Goal: Task Accomplishment & Management: Complete application form

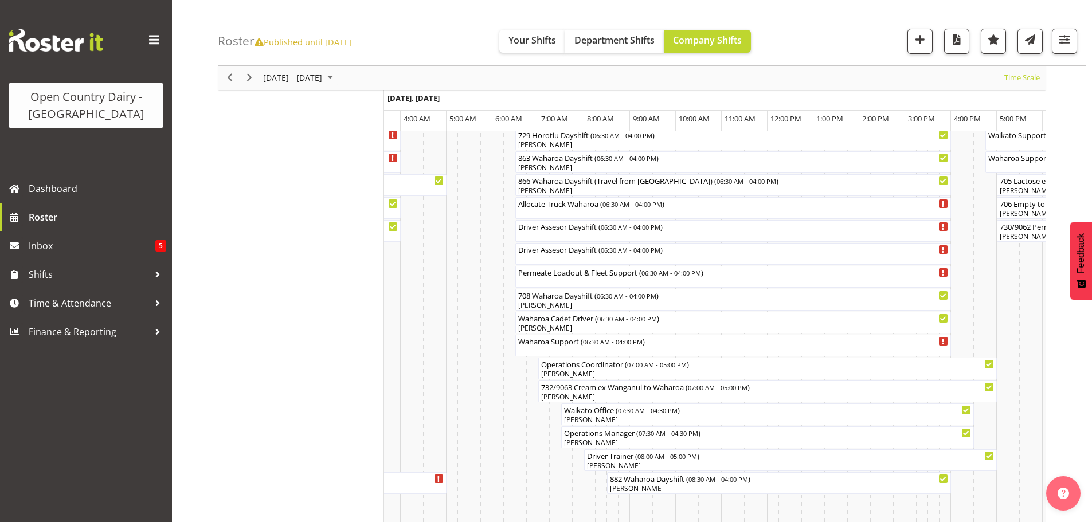
scroll to position [860, 0]
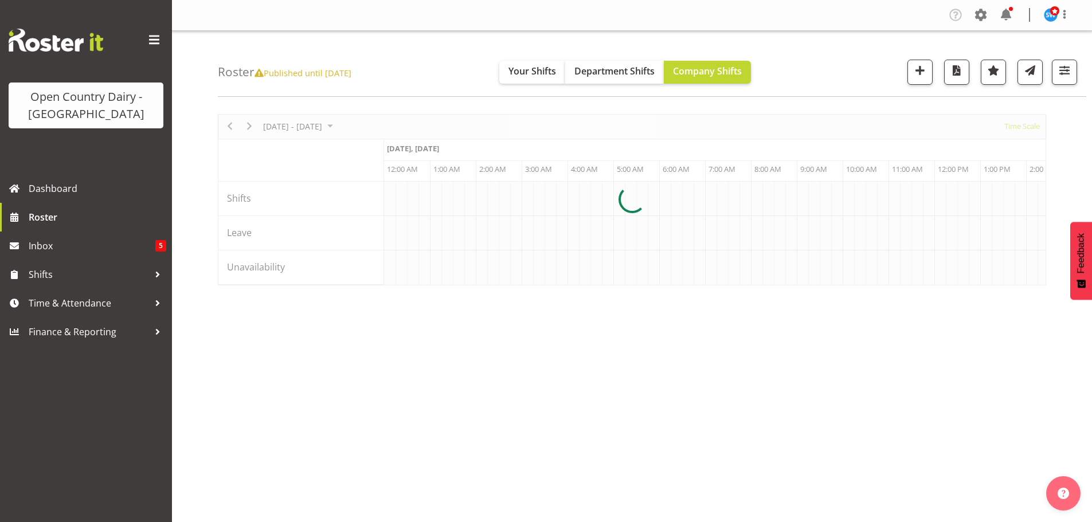
scroll to position [0, 2200]
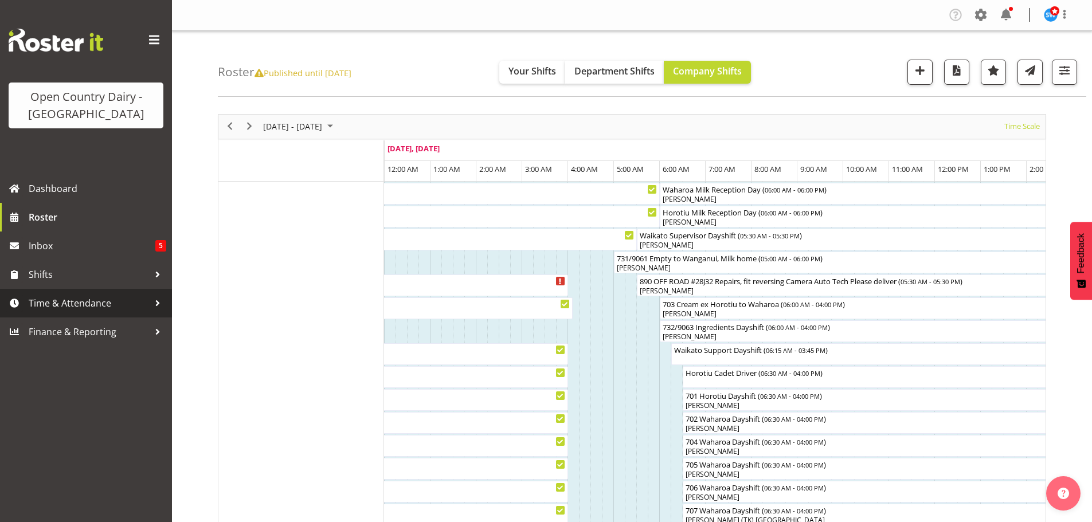
click at [56, 297] on span "Time & Attendance" at bounding box center [89, 303] width 120 height 17
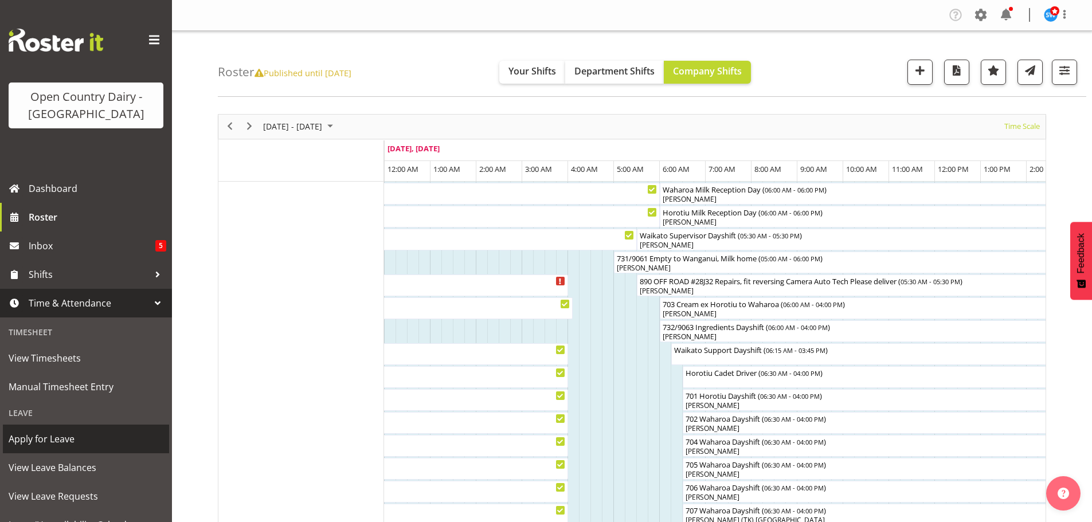
scroll to position [115, 0]
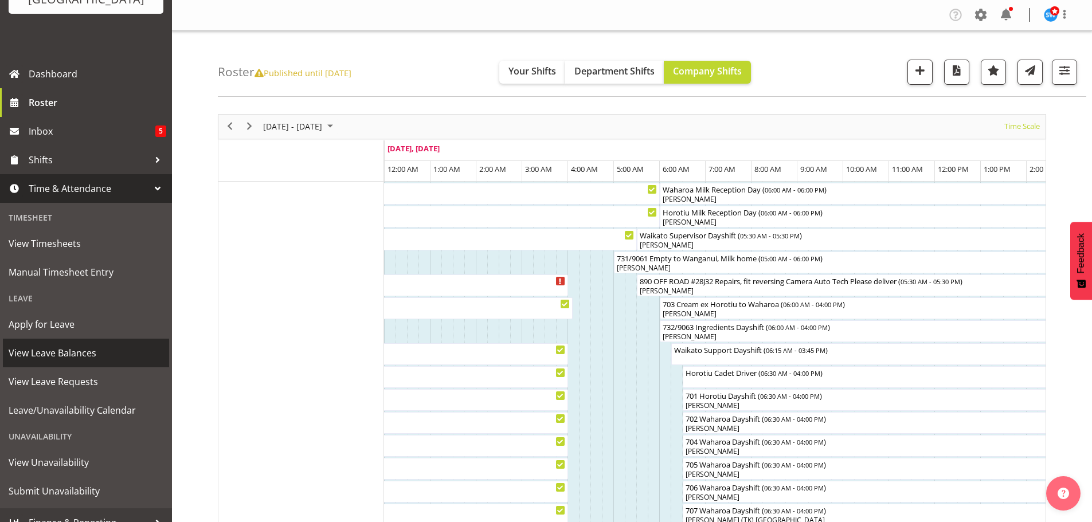
click at [61, 350] on span "View Leave Balances" at bounding box center [86, 352] width 155 height 17
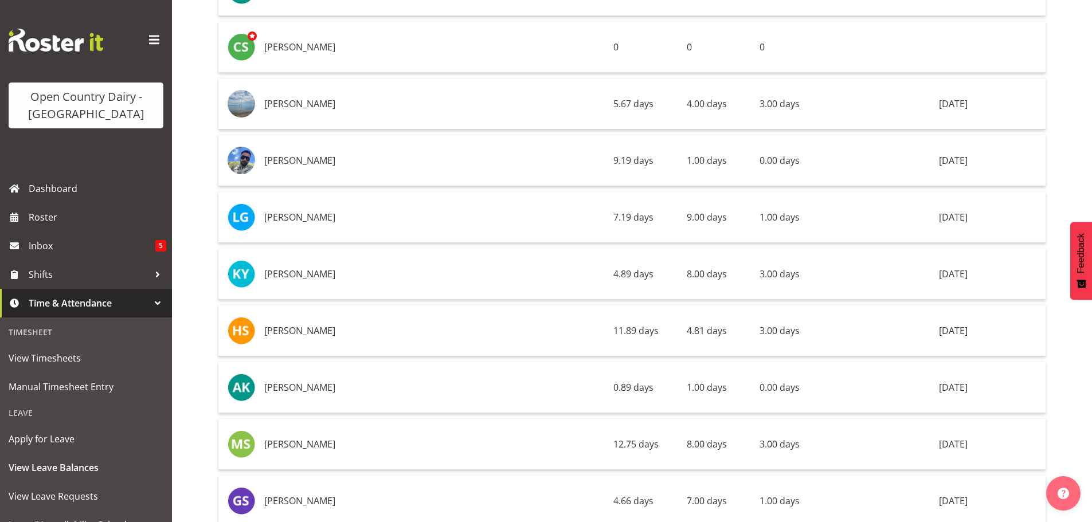
scroll to position [8137, 0]
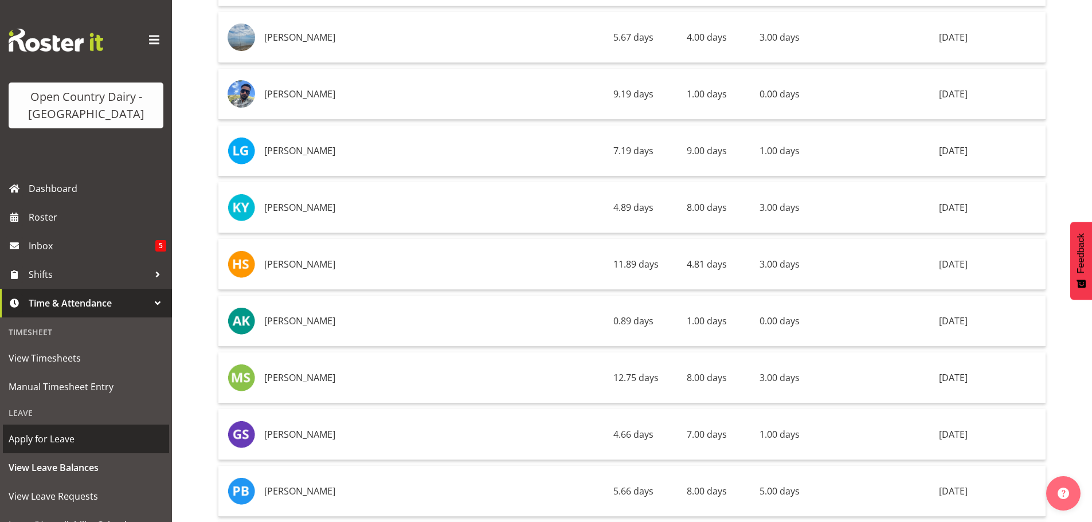
click at [69, 438] on span "Apply for Leave" at bounding box center [86, 438] width 155 height 17
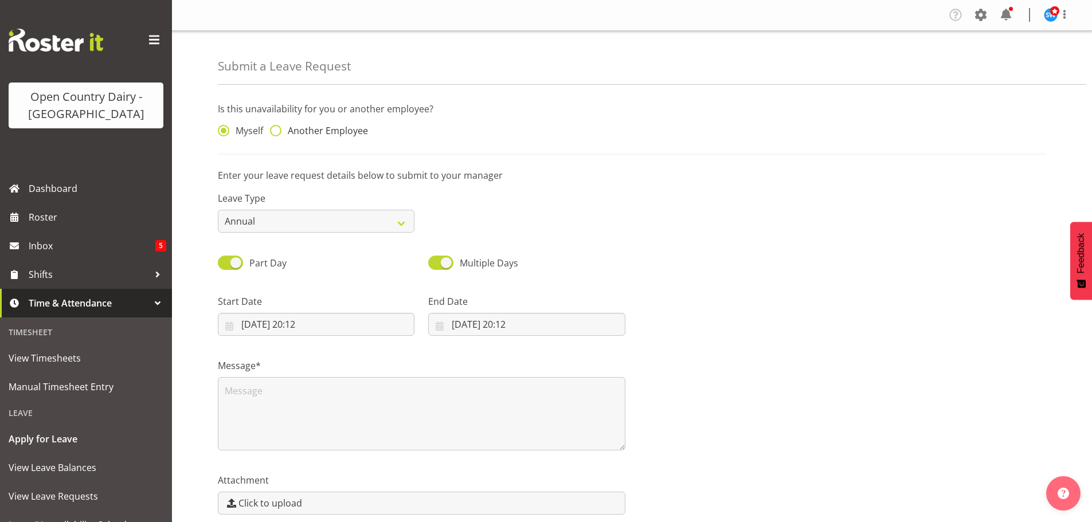
click at [276, 133] on span at bounding box center [275, 130] width 11 height 11
click at [276, 133] on input "Another Employee" at bounding box center [273, 130] width 7 height 7
radio input "true"
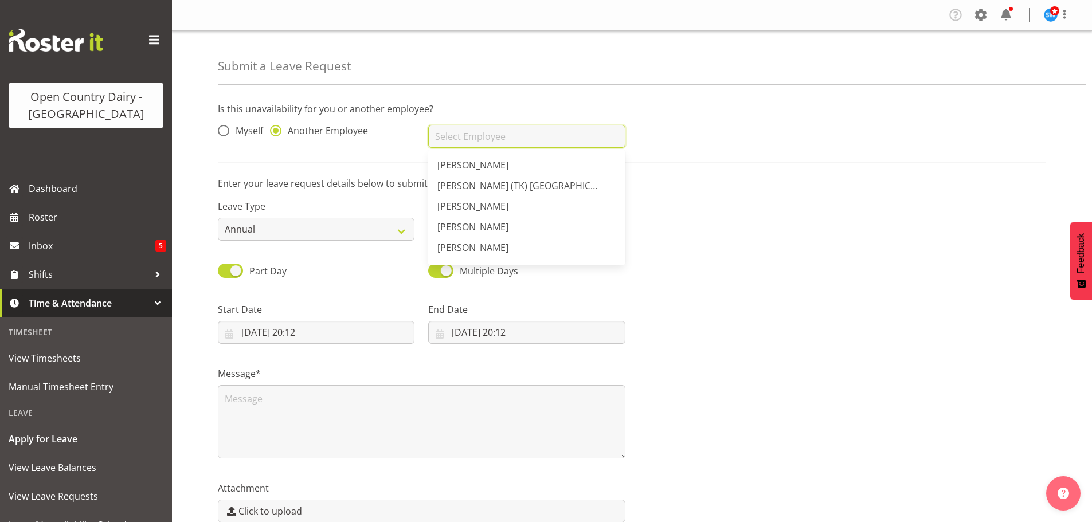
click at [446, 139] on input "text" at bounding box center [526, 136] width 197 height 23
click at [469, 204] on span "[PERSON_NAME]" at bounding box center [472, 206] width 71 height 13
type input "[PERSON_NAME]"
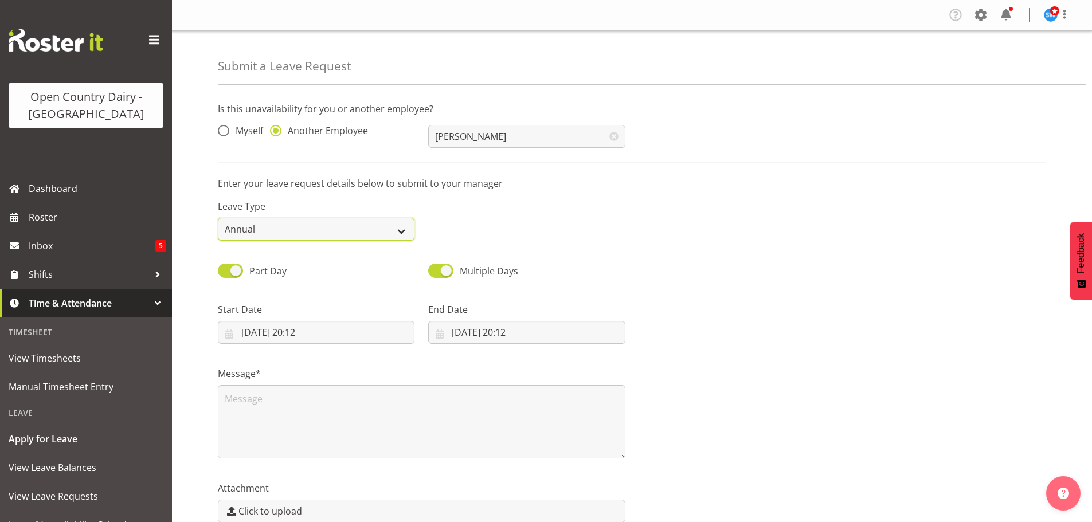
click at [280, 233] on select "Annual Sick Leave Without Pay Bereavement Domestic Violence Parental Jury Servi…" at bounding box center [316, 229] width 197 height 23
select select "Sick"
click at [218, 218] on select "Annual Sick Leave Without Pay Bereavement Domestic Violence Parental Jury Servi…" at bounding box center [316, 229] width 197 height 23
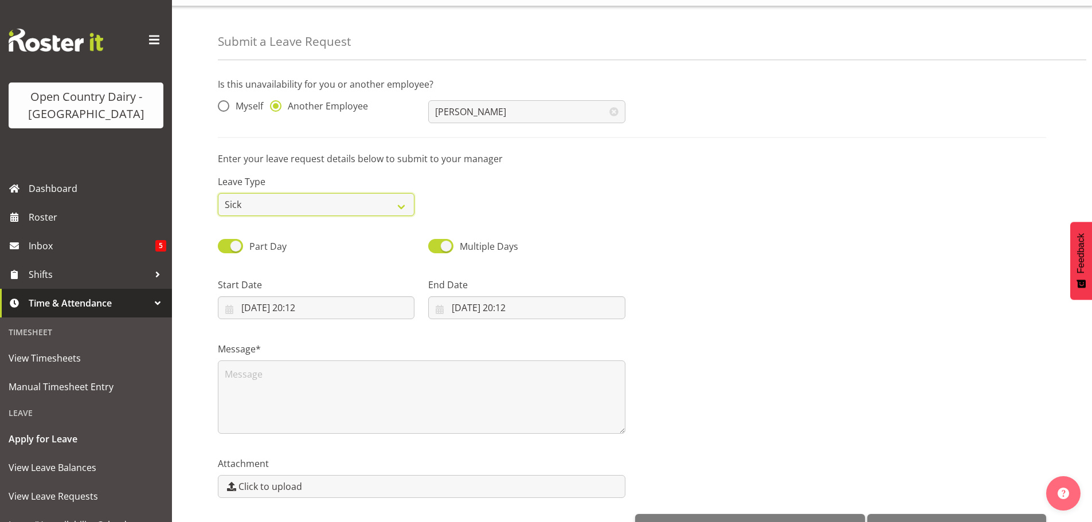
scroll to position [59, 0]
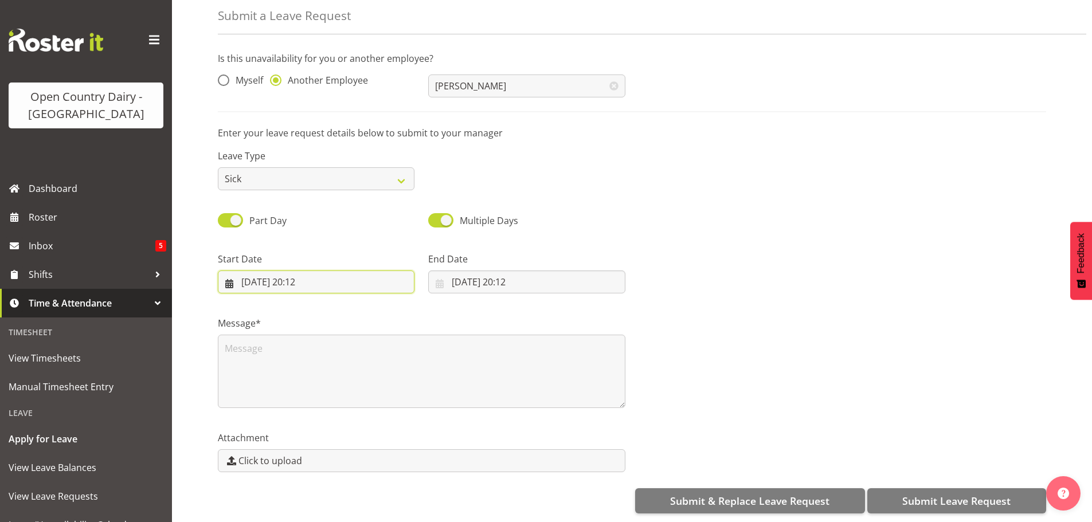
click at [271, 273] on input "08/10/2025, 20:12" at bounding box center [316, 281] width 197 height 23
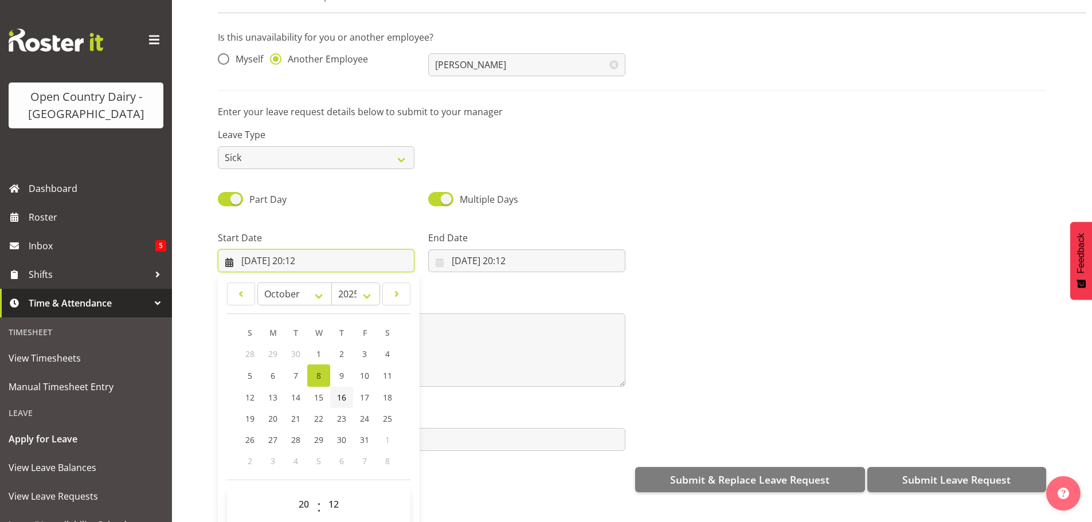
scroll to position [33, 0]
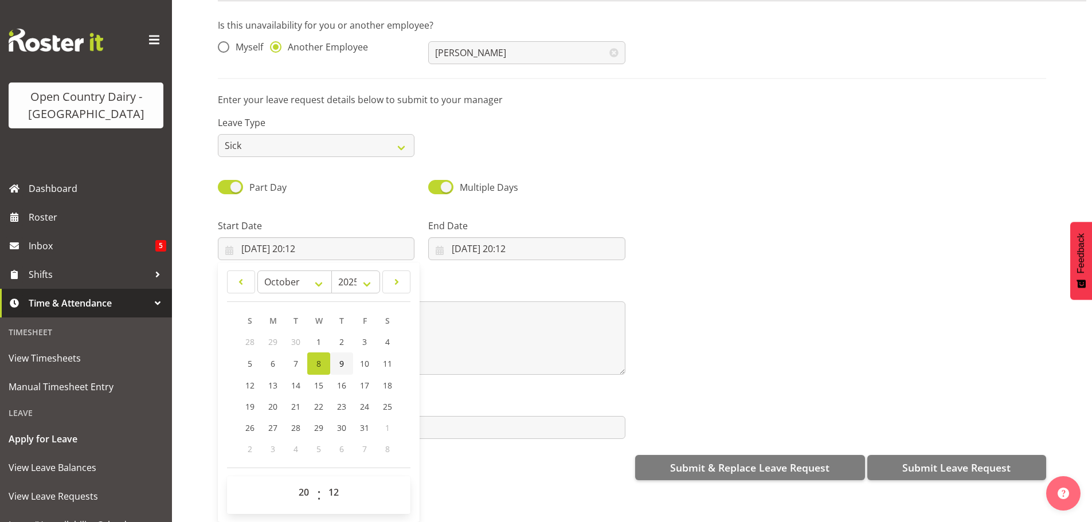
click at [343, 358] on span "9" at bounding box center [341, 363] width 5 height 11
type input "09/10/2025, 20:12"
click at [306, 486] on select "00 01 02 03 04 05 06 07 08 09 10 11 12 13 14 15 16 17 18 19 20 21 22 23" at bounding box center [305, 492] width 26 height 23
select select "6"
click at [292, 481] on select "00 01 02 03 04 05 06 07 08 09 10 11 12 13 14 15 16 17 18 19 20 21 22 23" at bounding box center [305, 492] width 26 height 23
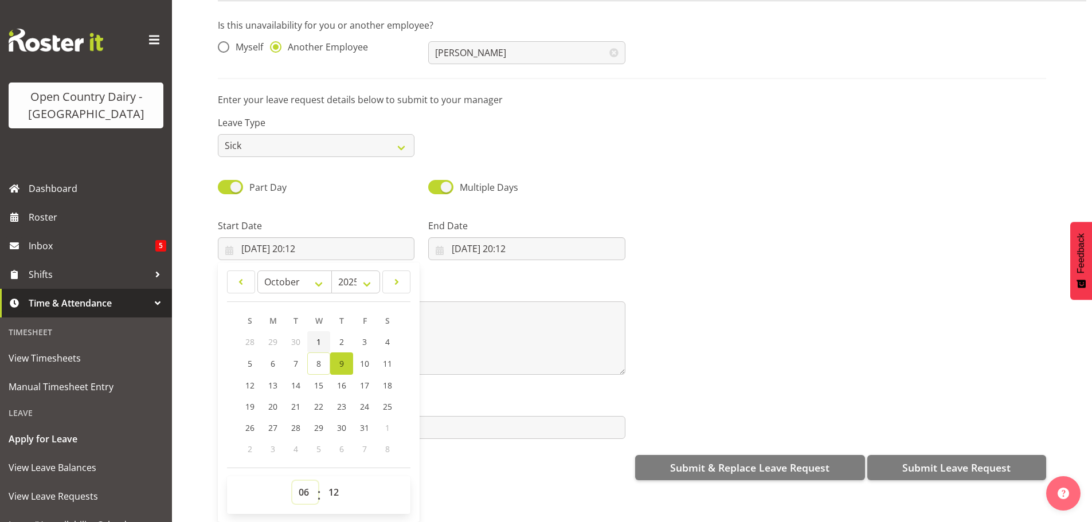
type input "09/10/2025, 06:12"
click at [340, 487] on select "00 01 02 03 04 05 06 07 08 09 10 11 12 13 14 15 16 17 18 19 20 21 22 23 24 25 2…" at bounding box center [335, 492] width 26 height 23
select select "30"
click at [322, 481] on select "00 01 02 03 04 05 06 07 08 09 10 11 12 13 14 15 16 17 18 19 20 21 22 23 24 25 2…" at bounding box center [335, 492] width 26 height 23
type input "09/10/2025, 06:30"
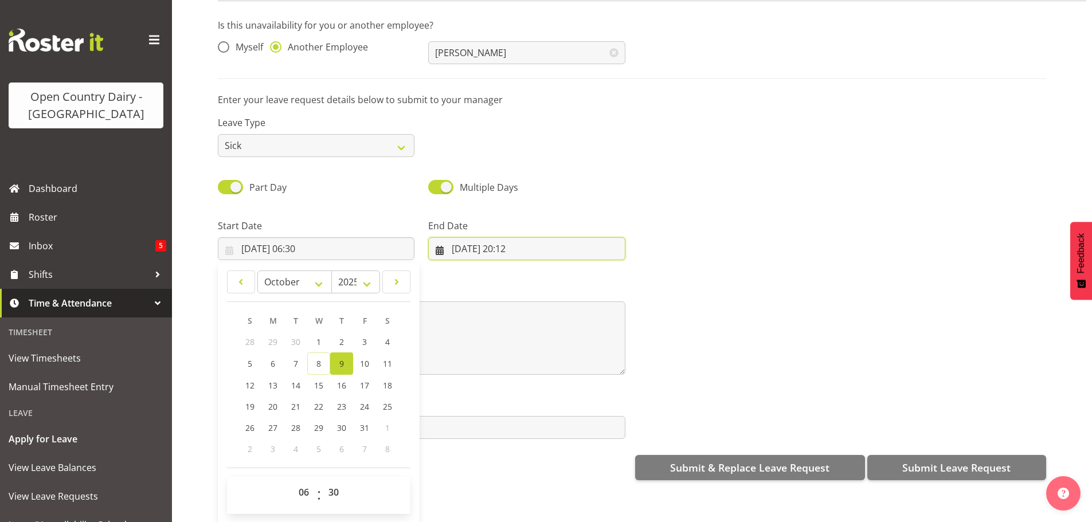
click at [491, 237] on input "08/10/2025, 20:12" at bounding box center [526, 248] width 197 height 23
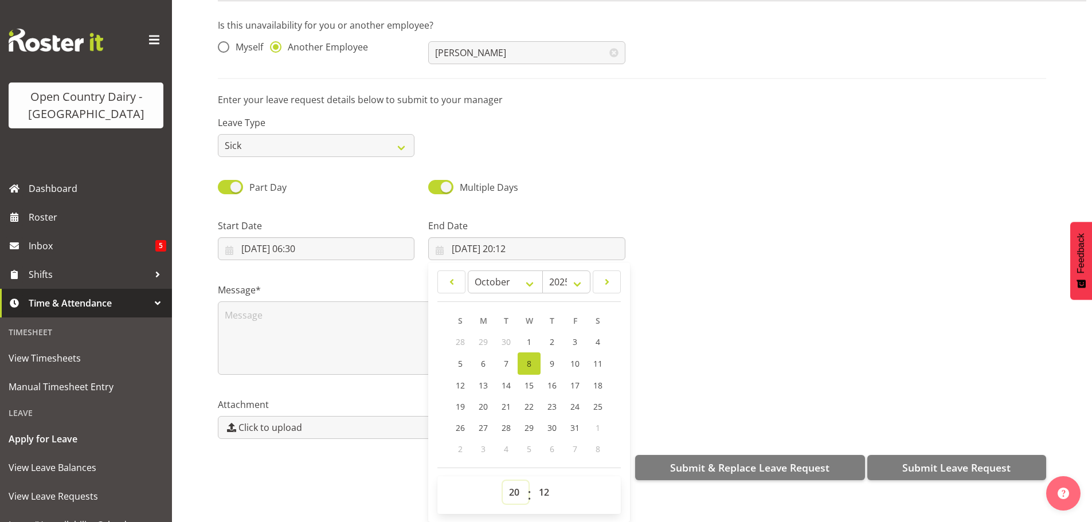
click at [514, 481] on select "00 01 02 03 04 05 06 07 08 09 10 11 12 13 14 15 16 17 18 19 20 21 22 23" at bounding box center [516, 492] width 26 height 23
select select "16"
click at [503, 481] on select "00 01 02 03 04 05 06 07 08 09 10 11 12 13 14 15 16 17 18 19 20 21 22 23" at bounding box center [516, 492] width 26 height 23
type input "08/10/2025, 16:12"
click at [540, 481] on select "00 01 02 03 04 05 06 07 08 09 10 11 12 13 14 15 16 17 18 19 20 21 22 23 24 25 2…" at bounding box center [545, 492] width 26 height 23
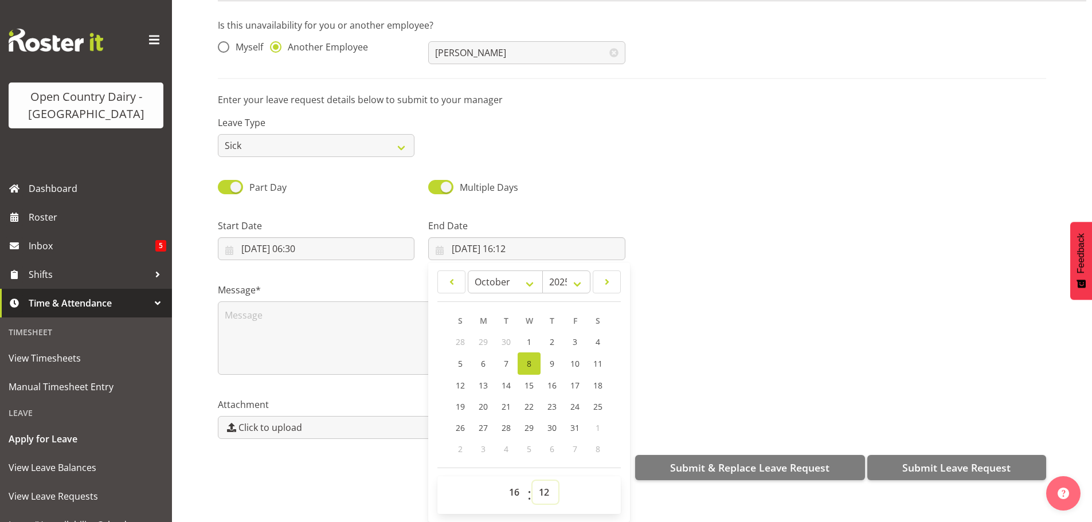
select select "0"
click at [532, 481] on select "00 01 02 03 04 05 06 07 08 09 10 11 12 13 14 15 16 17 18 19 20 21 22 23 24 25 2…" at bounding box center [545, 492] width 26 height 23
type input "08/10/2025, 16:00"
click at [272, 316] on textarea at bounding box center [421, 337] width 407 height 73
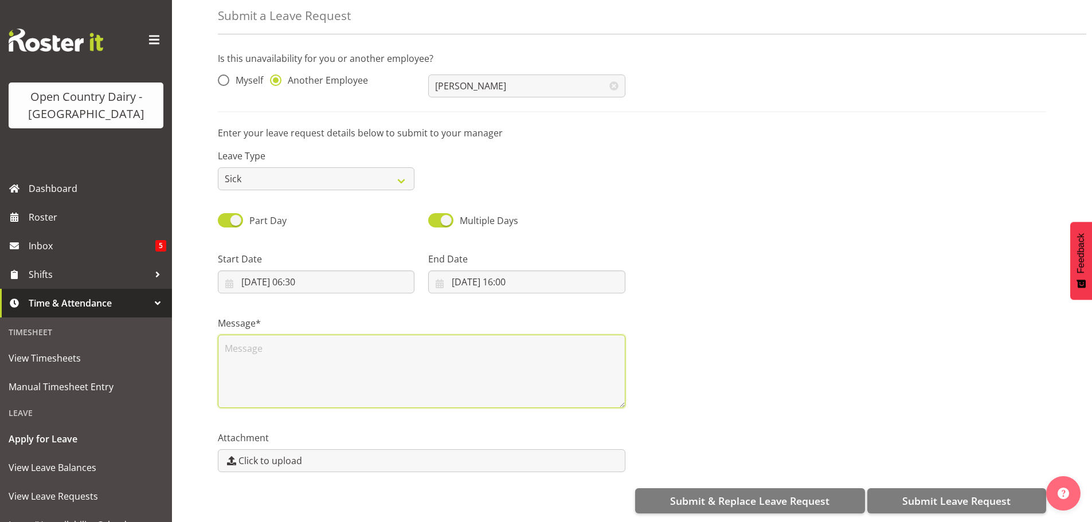
scroll to position [0, 0]
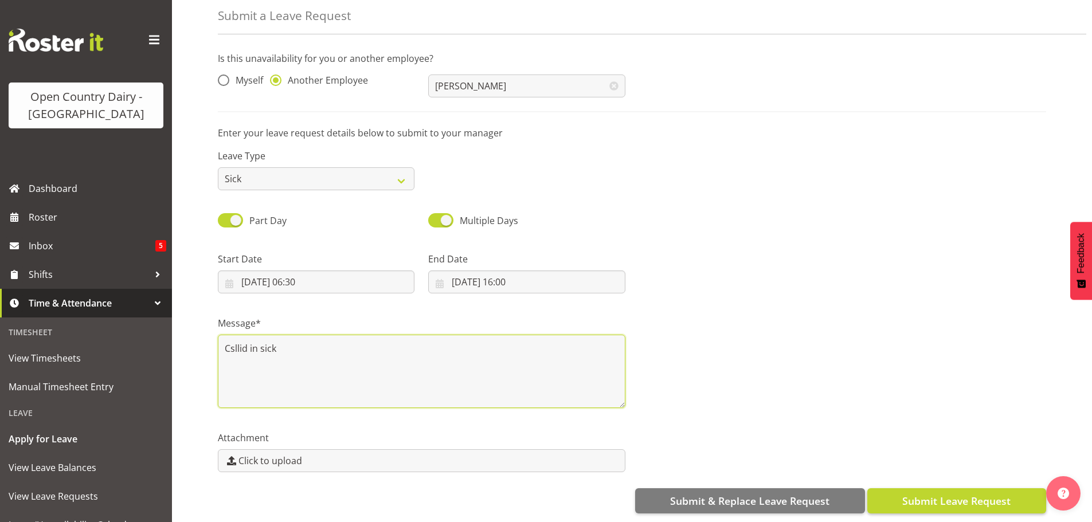
type textarea "Csllid in sick"
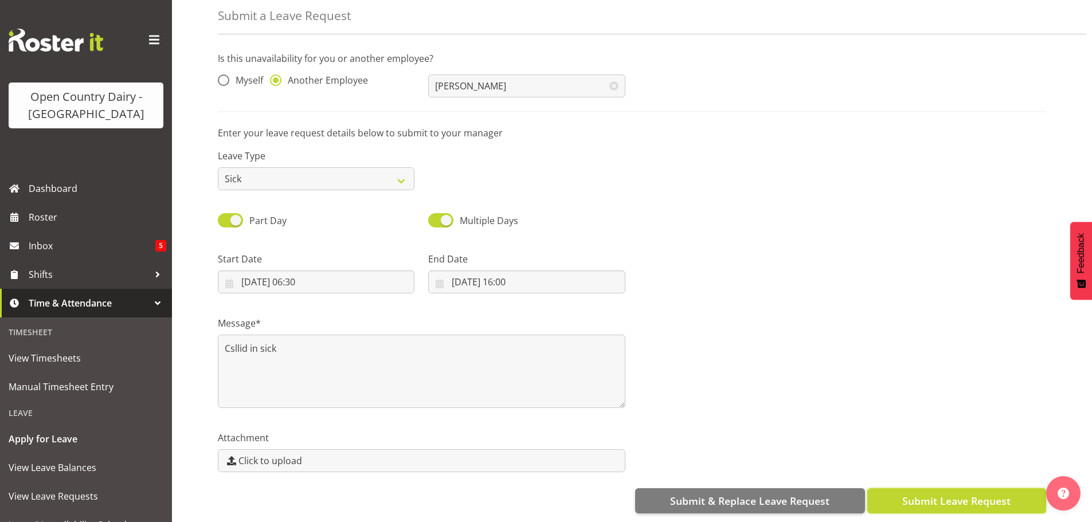
click at [901, 488] on button "Submit Leave Request" at bounding box center [956, 500] width 179 height 25
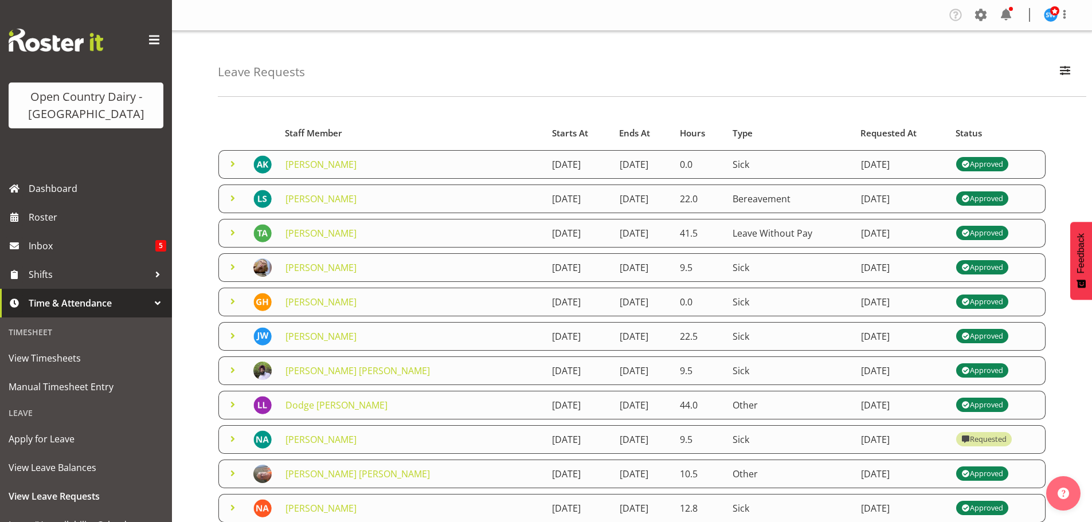
click at [233, 166] on span at bounding box center [233, 164] width 14 height 14
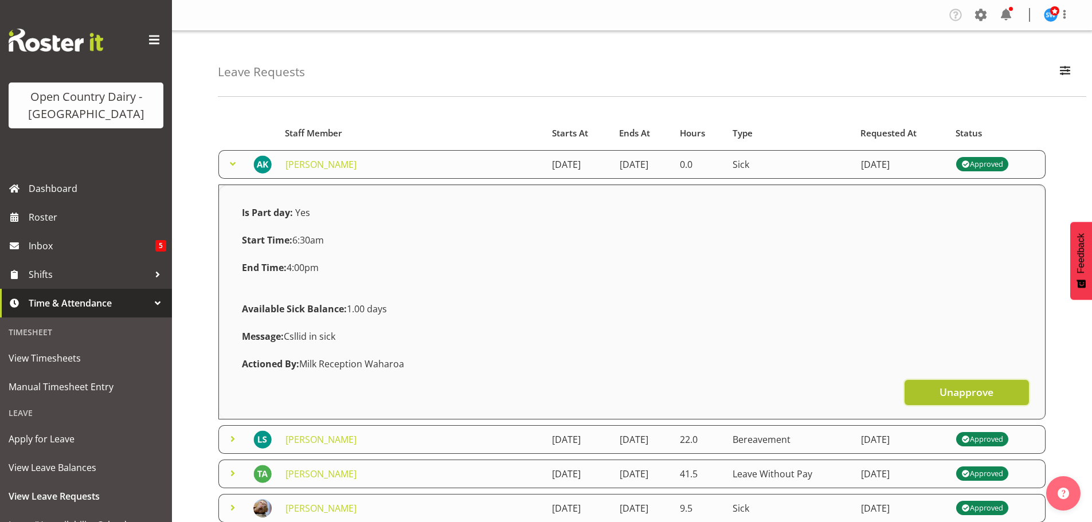
click at [977, 402] on button "Unapprove" at bounding box center [966, 392] width 124 height 25
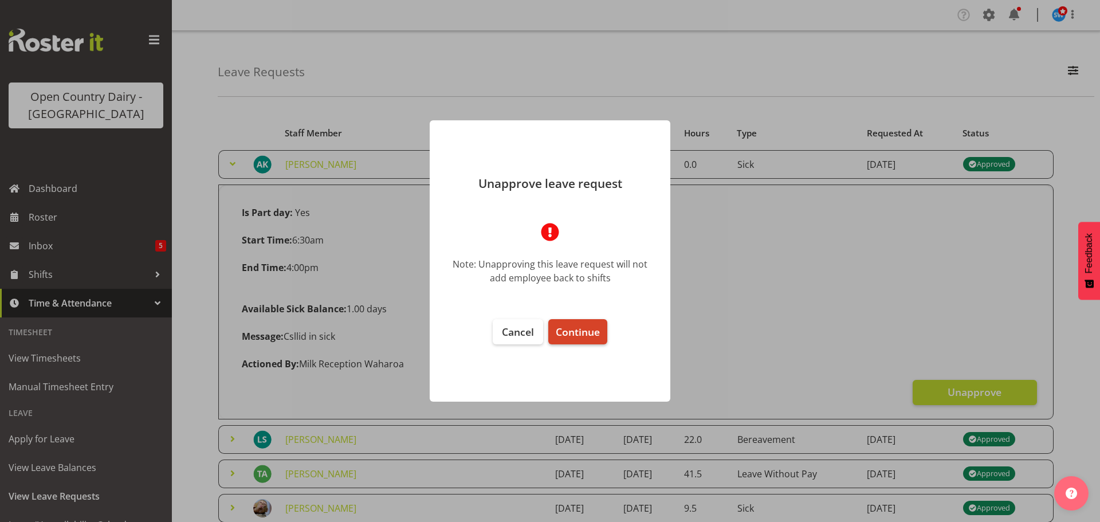
click at [562, 336] on span "Continue" at bounding box center [578, 332] width 44 height 14
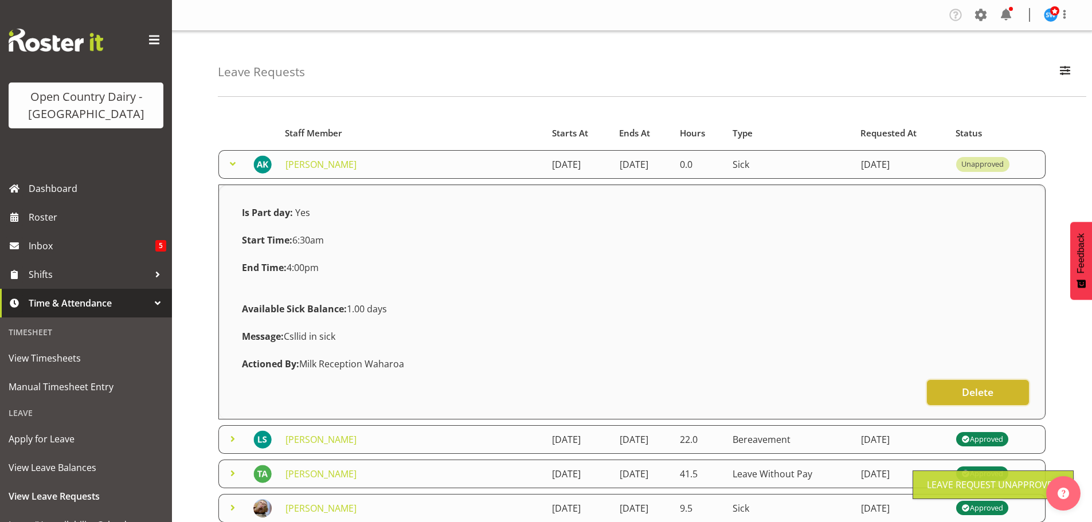
click at [1016, 391] on button "Delete" at bounding box center [978, 392] width 102 height 25
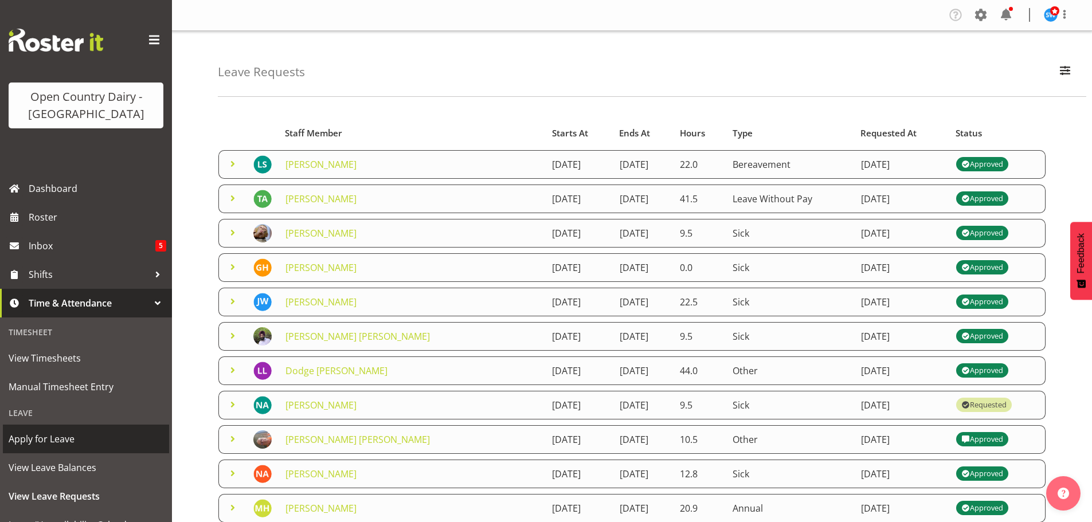
click at [46, 438] on span "Apply for Leave" at bounding box center [86, 438] width 155 height 17
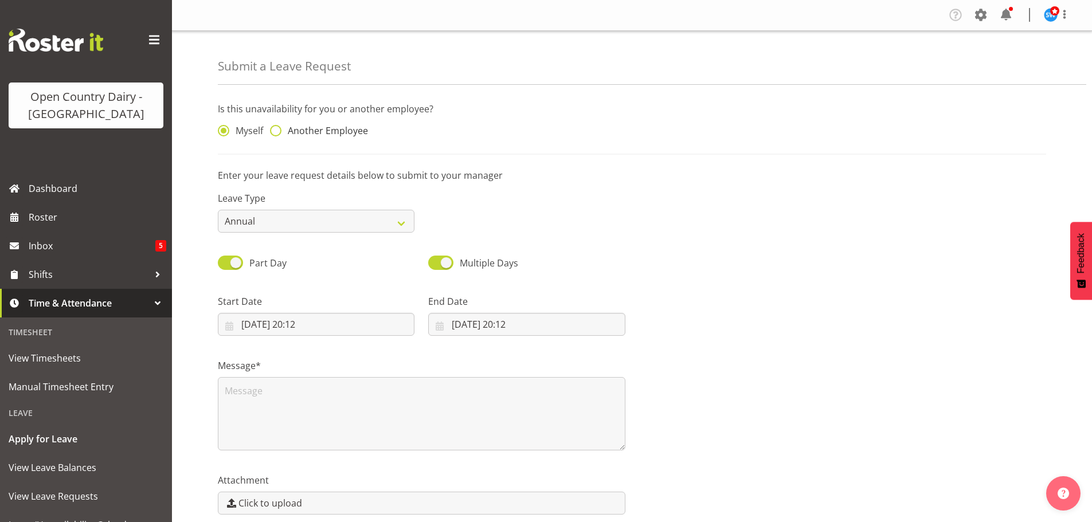
click at [278, 132] on span at bounding box center [275, 130] width 11 height 11
click at [277, 132] on input "Another Employee" at bounding box center [273, 130] width 7 height 7
radio input "true"
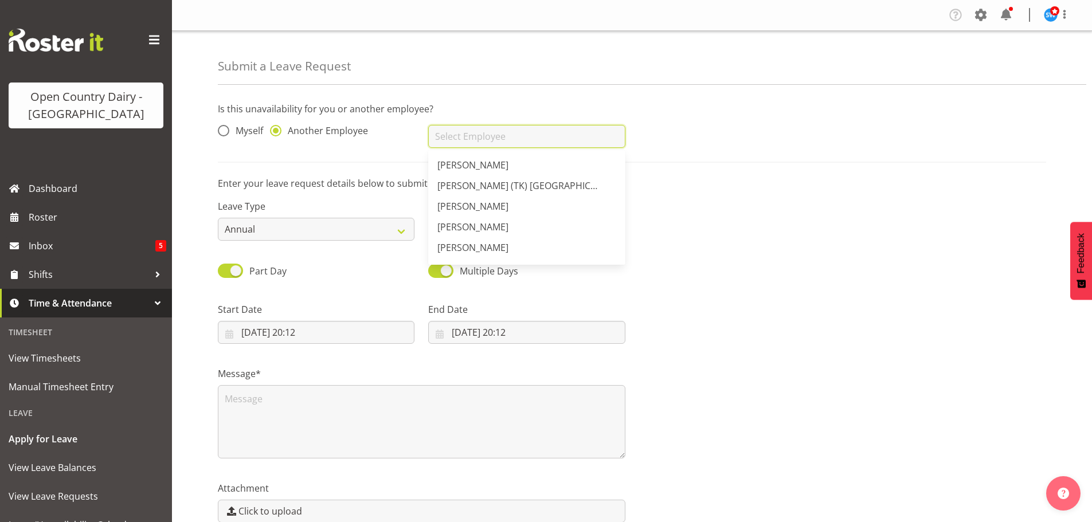
click at [433, 138] on input "text" at bounding box center [526, 136] width 197 height 23
click at [472, 210] on span "[PERSON_NAME]" at bounding box center [472, 206] width 71 height 13
type input "[PERSON_NAME]"
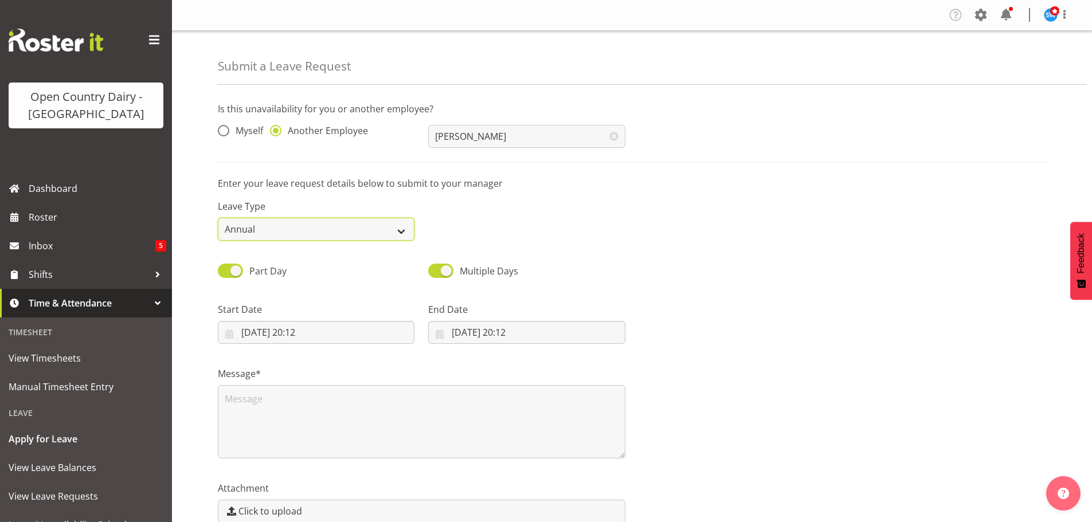
click at [316, 233] on select "Annual Sick Leave Without Pay Bereavement Domestic Violence Parental Jury Servi…" at bounding box center [316, 229] width 197 height 23
select select "Sick"
click at [218, 218] on select "Annual Sick Leave Without Pay Bereavement Domestic Violence Parental Jury Servi…" at bounding box center [316, 229] width 197 height 23
click at [283, 330] on input "08/10/2025, 20:12" at bounding box center [316, 332] width 197 height 23
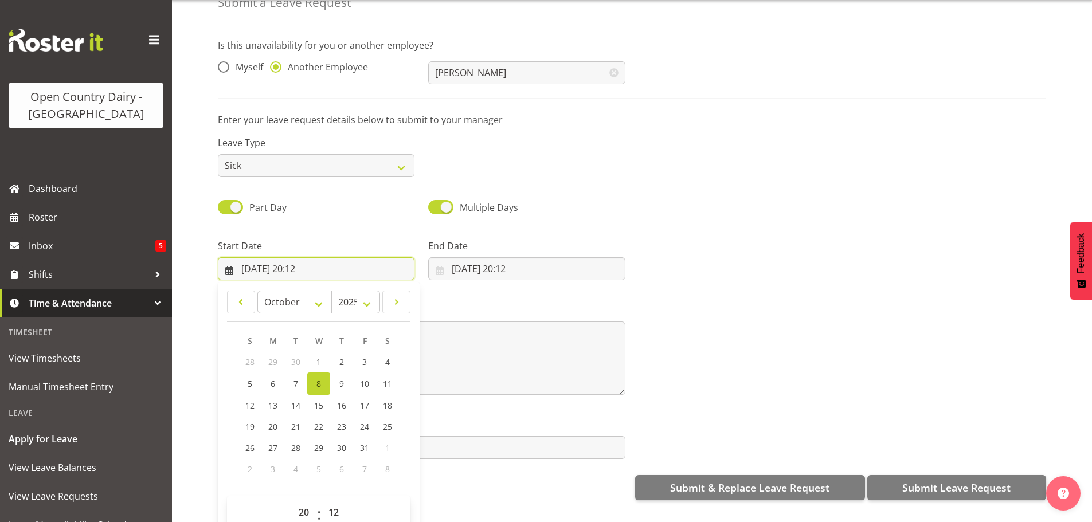
scroll to position [59, 0]
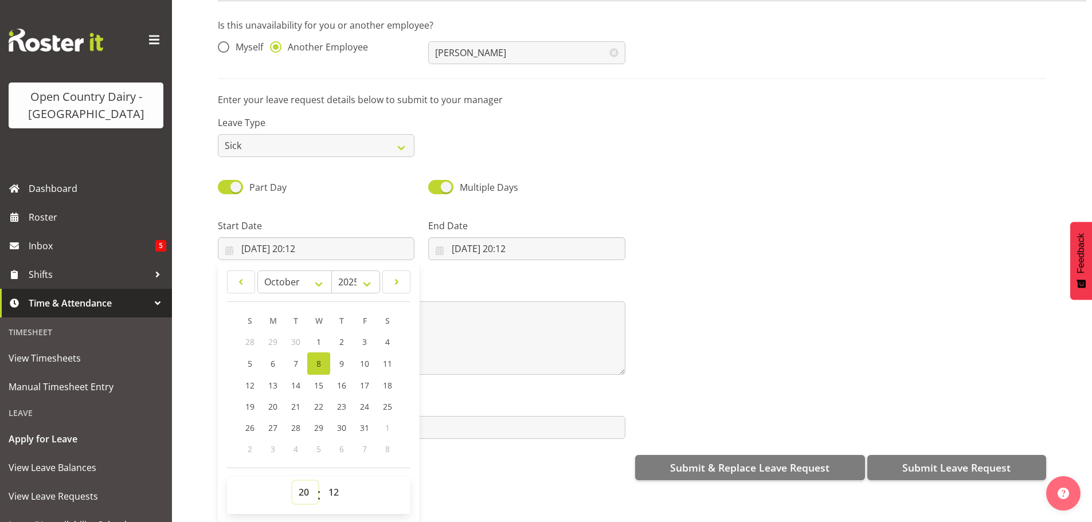
click at [301, 487] on select "00 01 02 03 04 05 06 07 08 09 10 11 12 13 14 15 16 17 18 19 20 21 22 23" at bounding box center [305, 492] width 26 height 23
select select "6"
click at [292, 481] on select "00 01 02 03 04 05 06 07 08 09 10 11 12 13 14 15 16 17 18 19 20 21 22 23" at bounding box center [305, 492] width 26 height 23
type input "08/10/2025, 06:12"
click at [329, 481] on select "00 01 02 03 04 05 06 07 08 09 10 11 12 13 14 15 16 17 18 19 20 21 22 23 24 25 2…" at bounding box center [335, 492] width 26 height 23
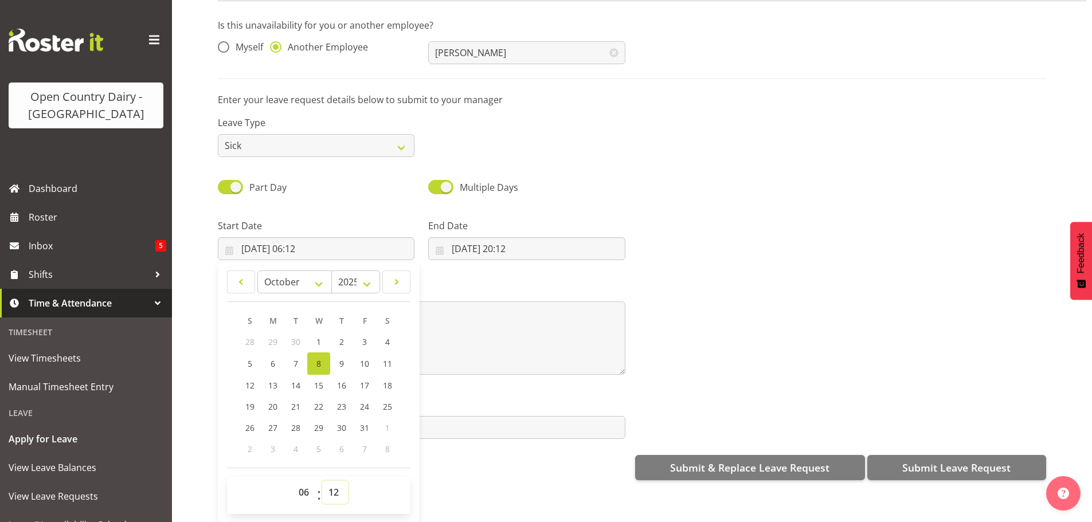
select select "6"
click at [322, 481] on select "00 01 02 03 04 05 06 07 08 09 10 11 12 13 14 15 16 17 18 19 20 21 22 23 24 25 2…" at bounding box center [335, 492] width 26 height 23
type input "08/10/2025, 06:06"
drag, startPoint x: 325, startPoint y: 488, endPoint x: 327, endPoint y: 472, distance: 16.1
click at [325, 488] on select "00 01 02 03 04 05 06 07 08 09 10 11 12 13 14 15 16 17 18 19 20 21 22 23 24 25 2…" at bounding box center [335, 492] width 26 height 23
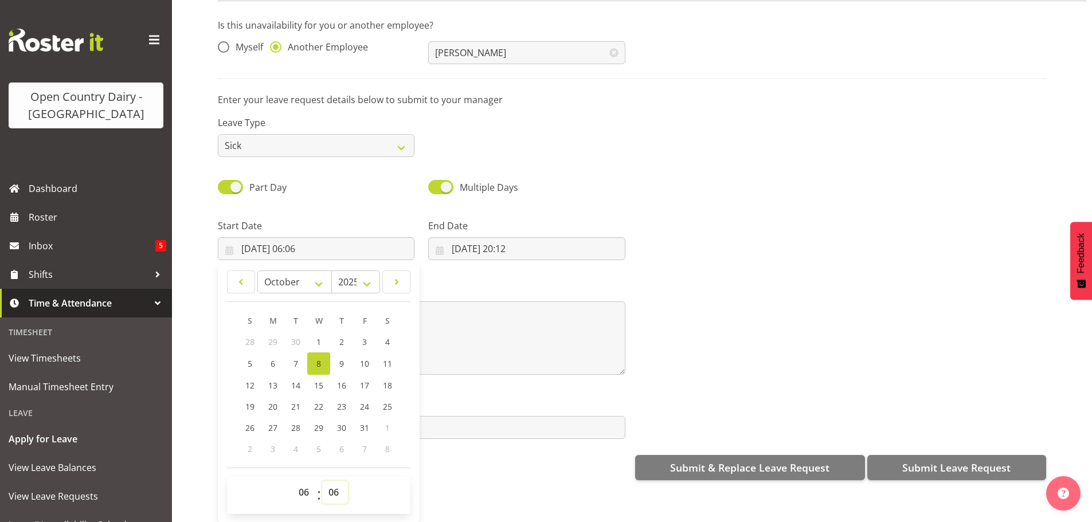
select select "30"
click at [322, 481] on select "00 01 02 03 04 05 06 07 08 09 10 11 12 13 14 15 16 17 18 19 20 21 22 23 24 25 2…" at bounding box center [335, 492] width 26 height 23
click at [334, 352] on link "9" at bounding box center [341, 363] width 23 height 22
type input "09/10/2025, 06:30"
click at [457, 237] on input "08/10/2025, 20:12" at bounding box center [526, 248] width 197 height 23
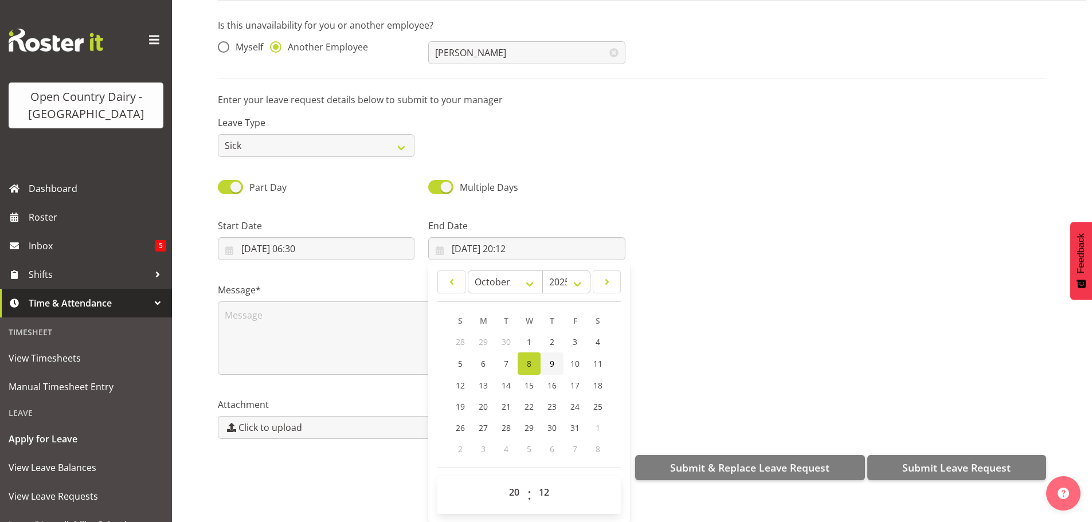
click at [556, 359] on link "9" at bounding box center [551, 363] width 23 height 22
type input "09/10/2025, 20:12"
click at [521, 489] on select "00 01 02 03 04 05 06 07 08 09 10 11 12 13 14 15 16 17 18 19 20 21 22 23" at bounding box center [516, 492] width 26 height 23
select select "16"
click at [503, 481] on select "00 01 02 03 04 05 06 07 08 09 10 11 12 13 14 15 16 17 18 19 20 21 22 23" at bounding box center [516, 492] width 26 height 23
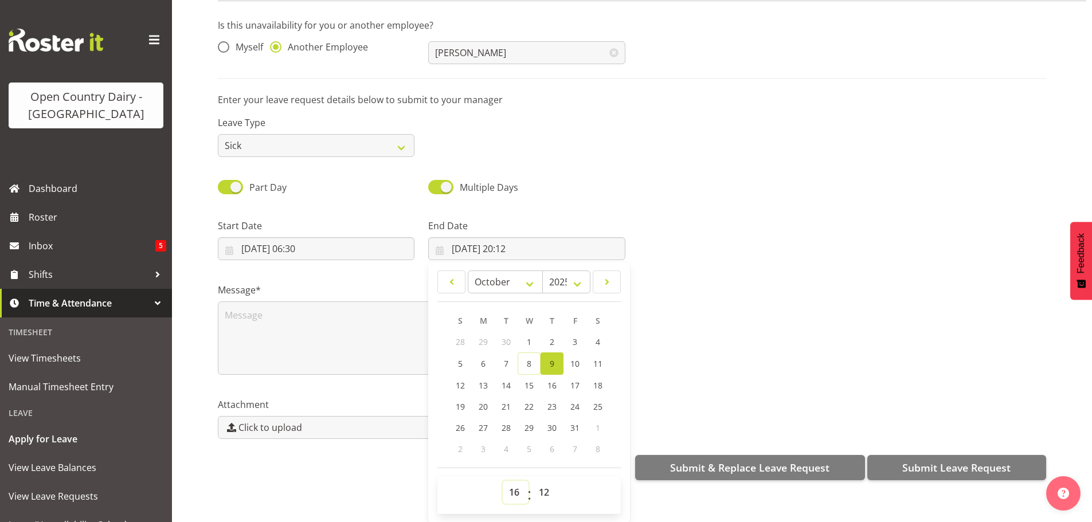
type input "09/10/2025, 16:12"
click at [533, 481] on select "00 01 02 03 04 05 06 07 08 09 10 11 12 13 14 15 16 17 18 19 20 21 22 23 24 25 2…" at bounding box center [545, 492] width 26 height 23
select select "0"
click at [532, 481] on select "00 01 02 03 04 05 06 07 08 09 10 11 12 13 14 15 16 17 18 19 20 21 22 23 24 25 2…" at bounding box center [545, 492] width 26 height 23
type input "09/10/2025, 16:00"
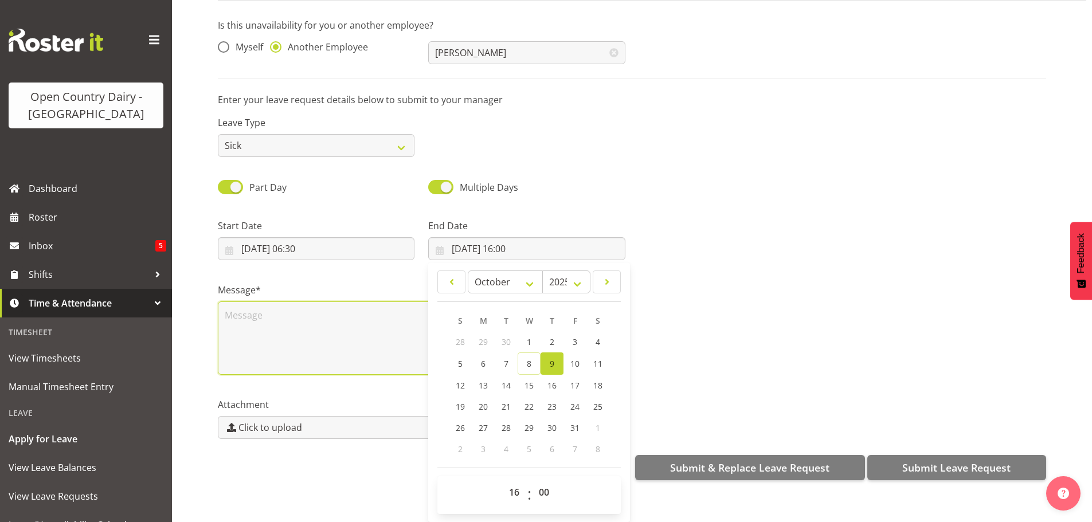
click at [293, 301] on textarea at bounding box center [421, 337] width 407 height 73
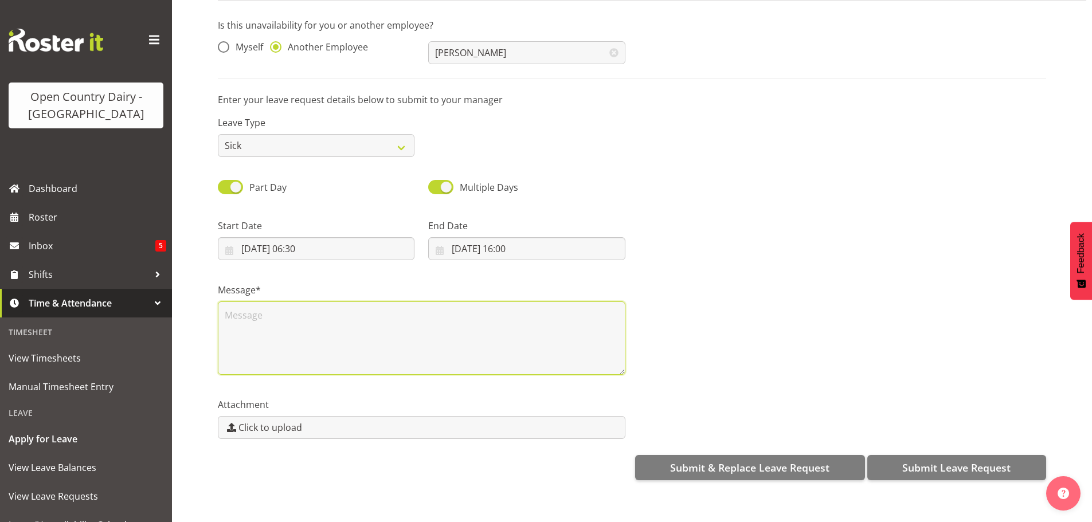
scroll to position [0, 0]
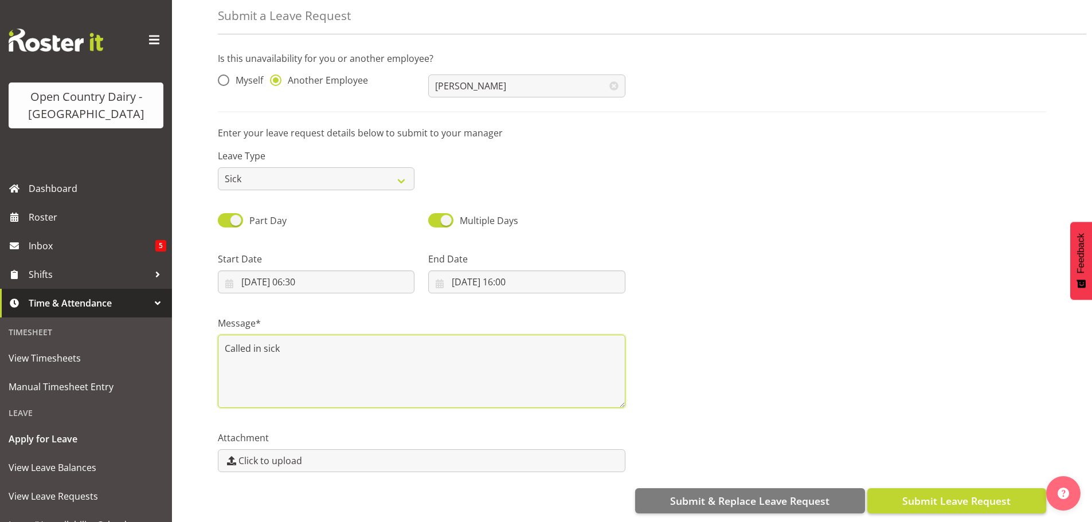
type textarea "Called in sick"
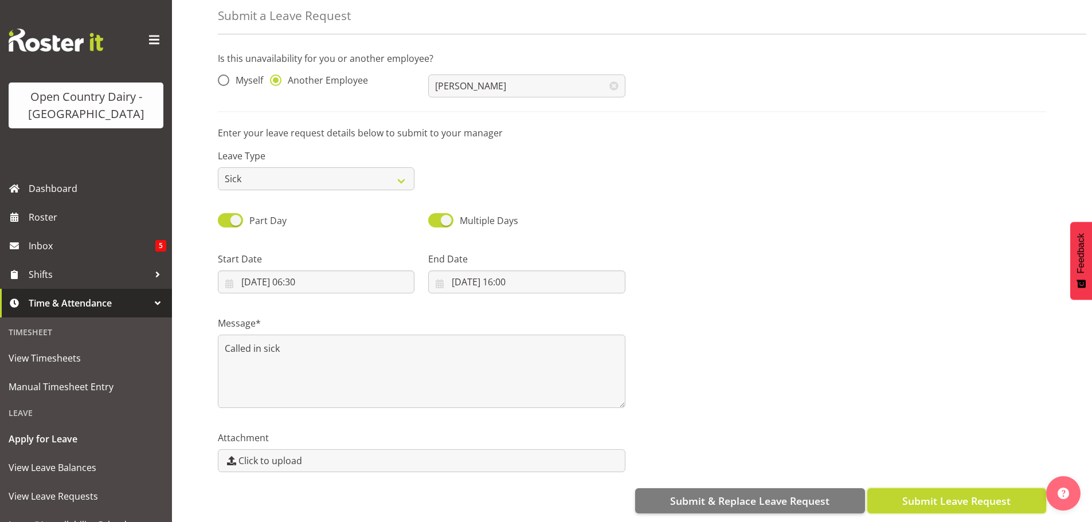
click at [935, 493] on span "Submit Leave Request" at bounding box center [956, 500] width 108 height 15
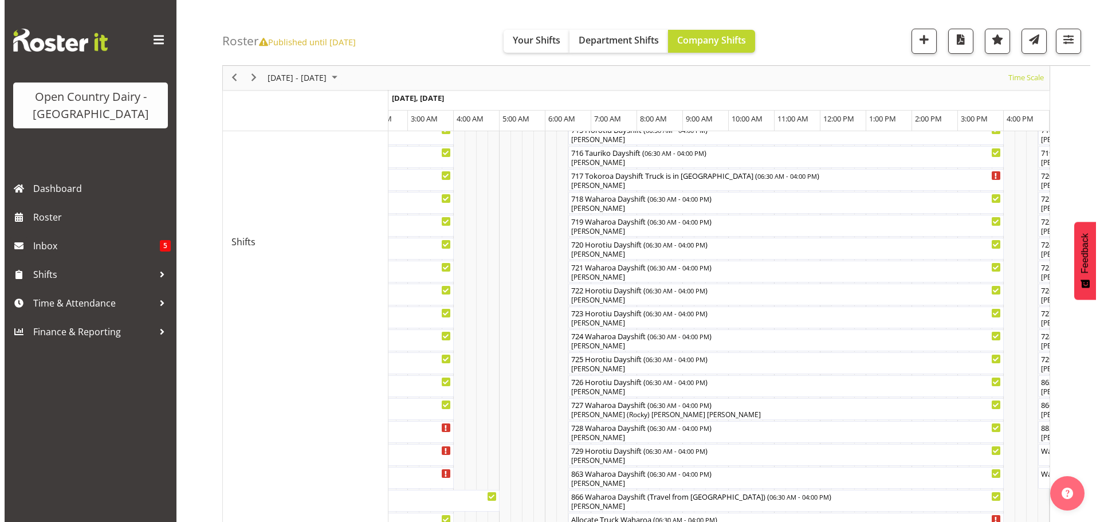
scroll to position [524, 0]
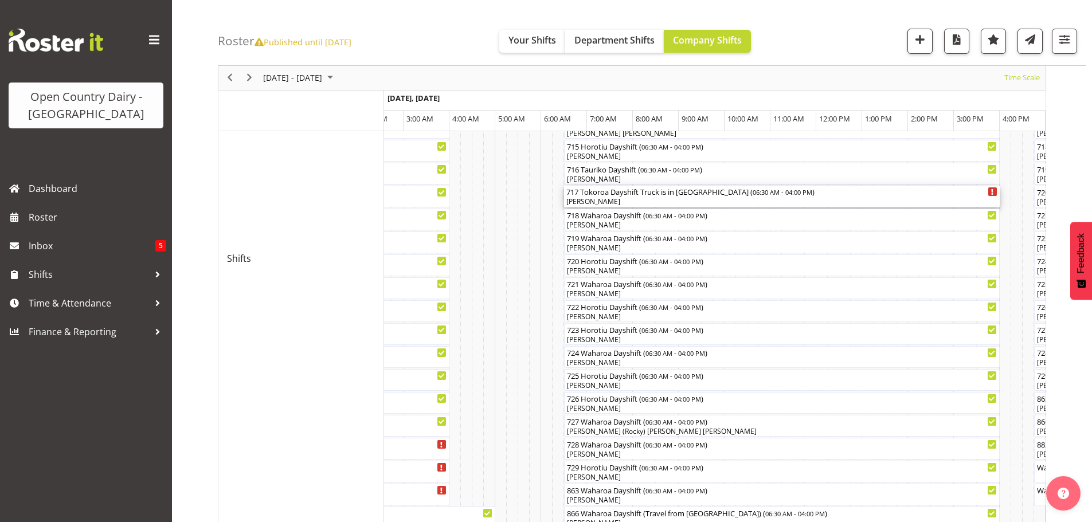
click at [598, 199] on div "[PERSON_NAME]" at bounding box center [781, 202] width 431 height 10
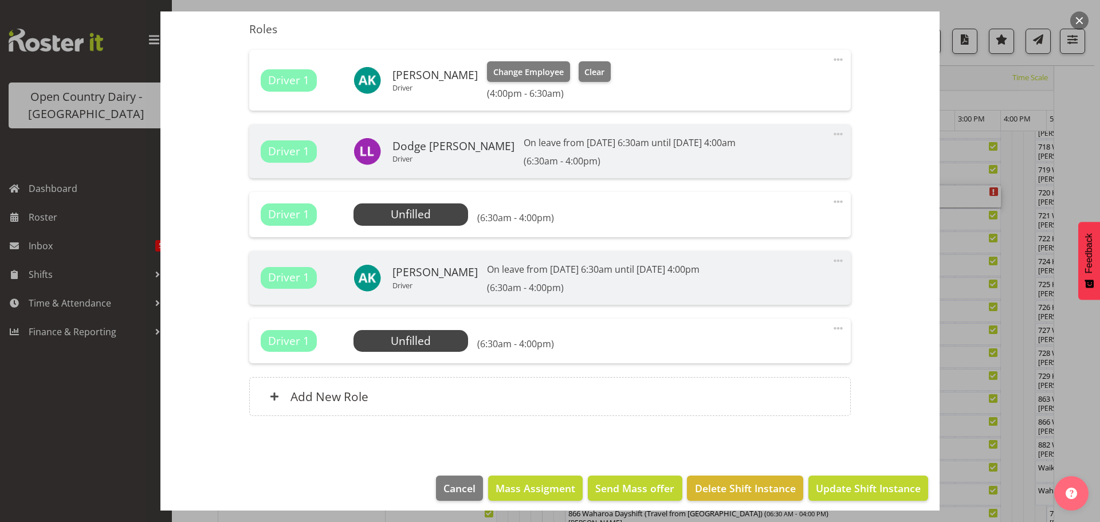
scroll to position [440, 0]
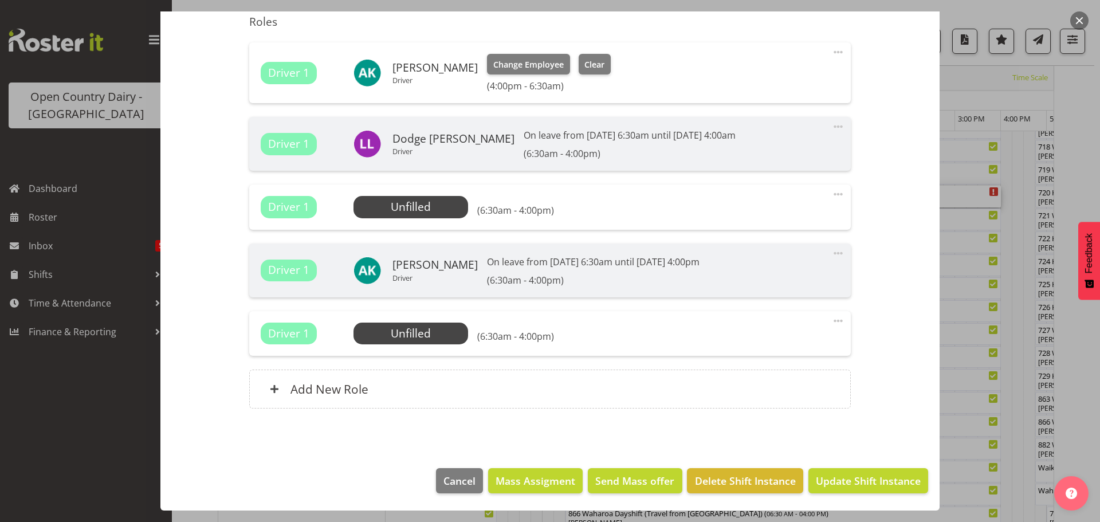
click at [831, 323] on span at bounding box center [838, 321] width 14 height 14
click at [759, 386] on link "Delete" at bounding box center [790, 387] width 110 height 21
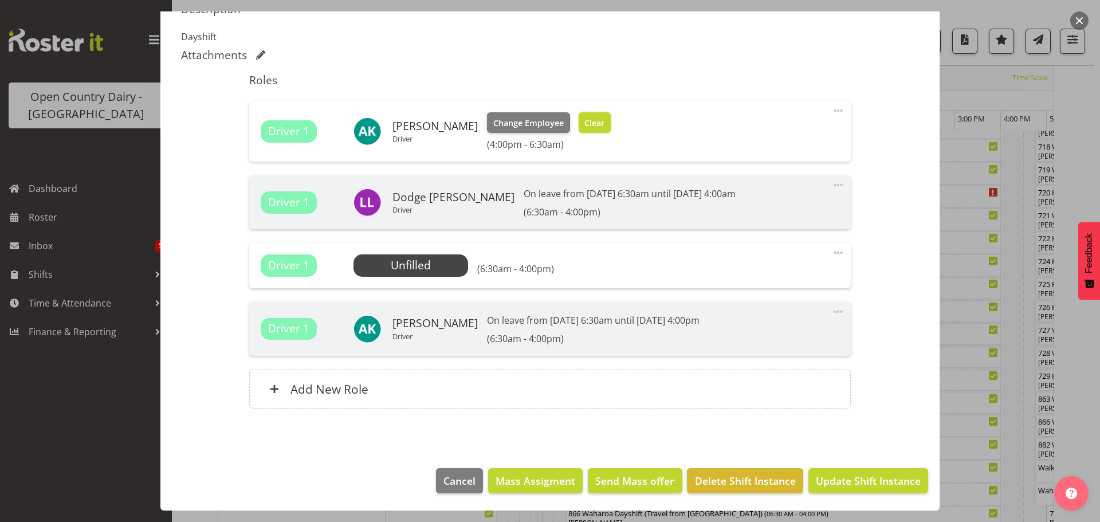
click at [585, 125] on span "Clear" at bounding box center [595, 123] width 20 height 13
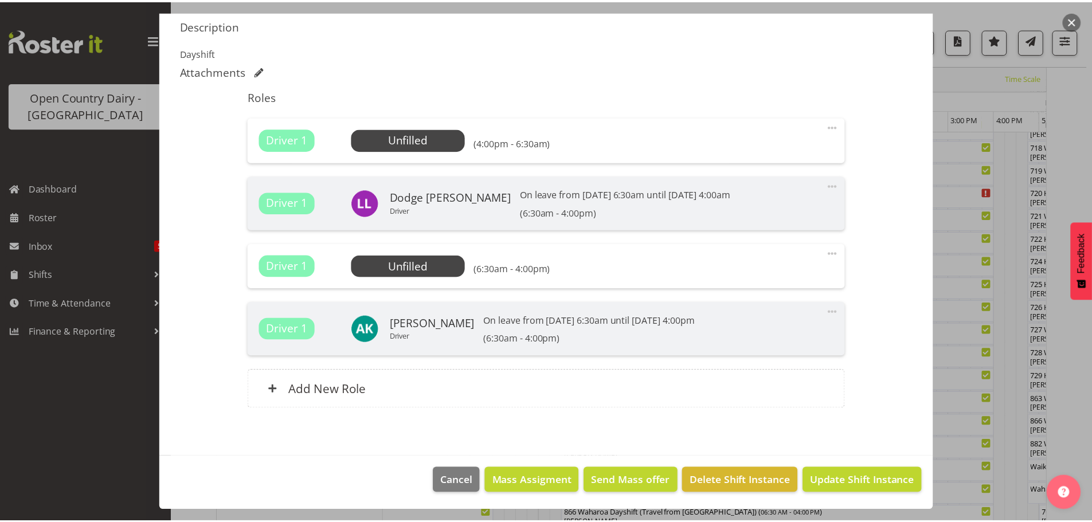
scroll to position [365, 0]
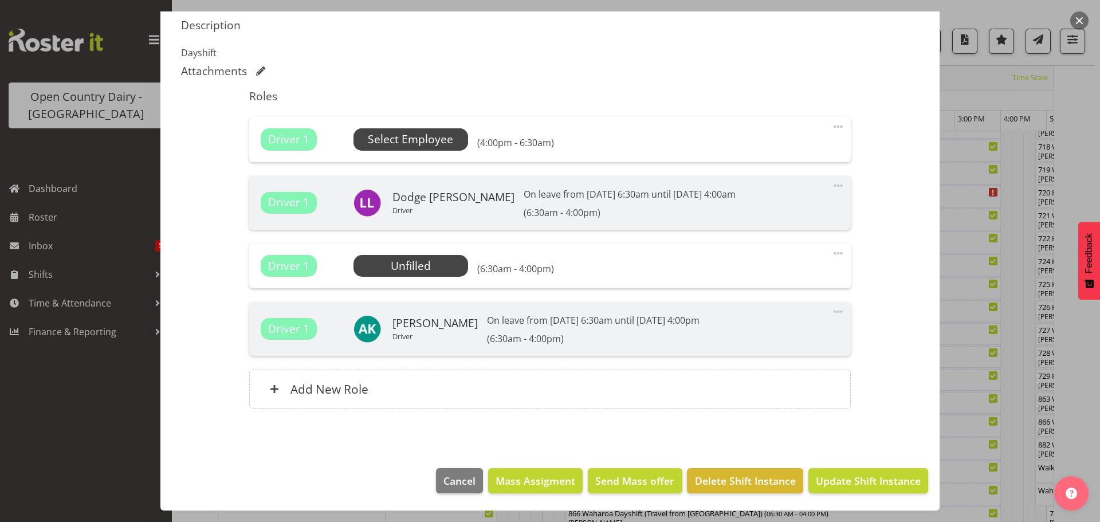
click at [418, 138] on span "Select Employee" at bounding box center [410, 139] width 85 height 17
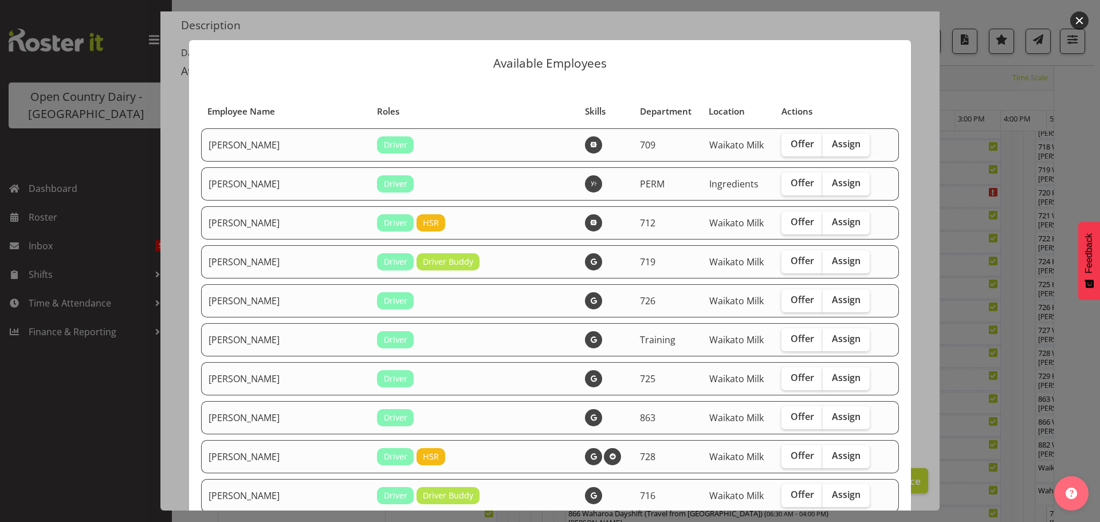
click at [1080, 22] on button "button" at bounding box center [1079, 20] width 18 height 18
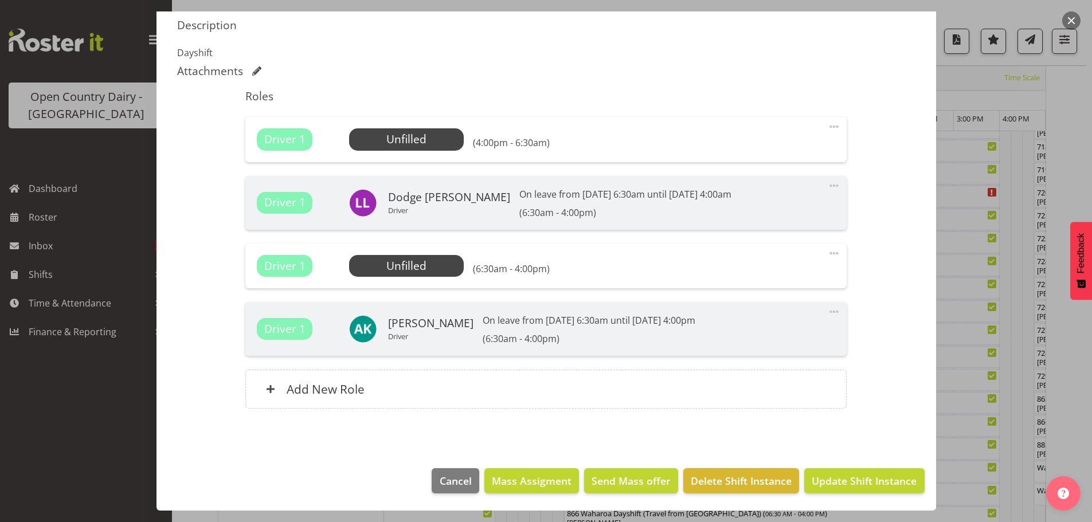
click at [1071, 17] on button "button" at bounding box center [1071, 20] width 18 height 18
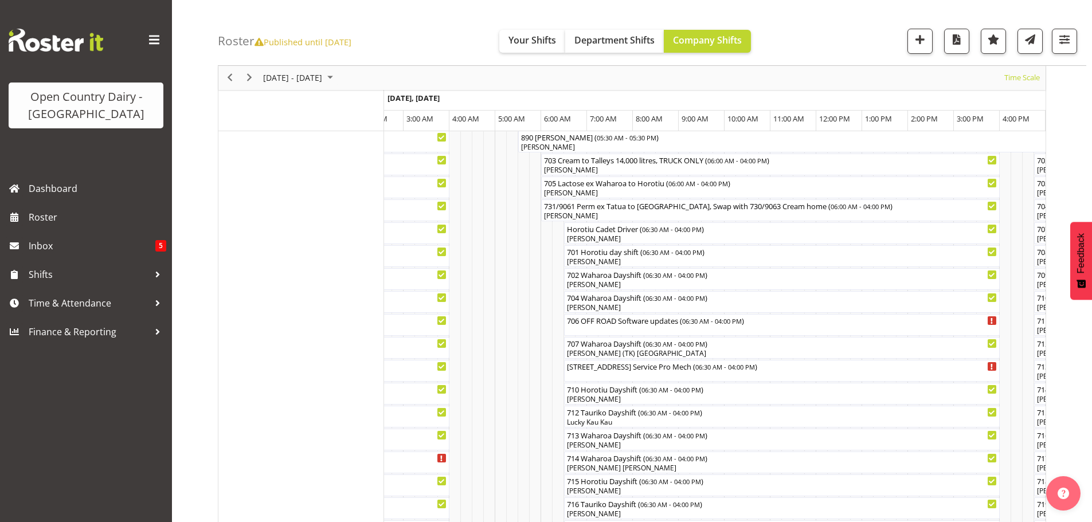
scroll to position [66, 0]
